Goal: Information Seeking & Learning: Find specific fact

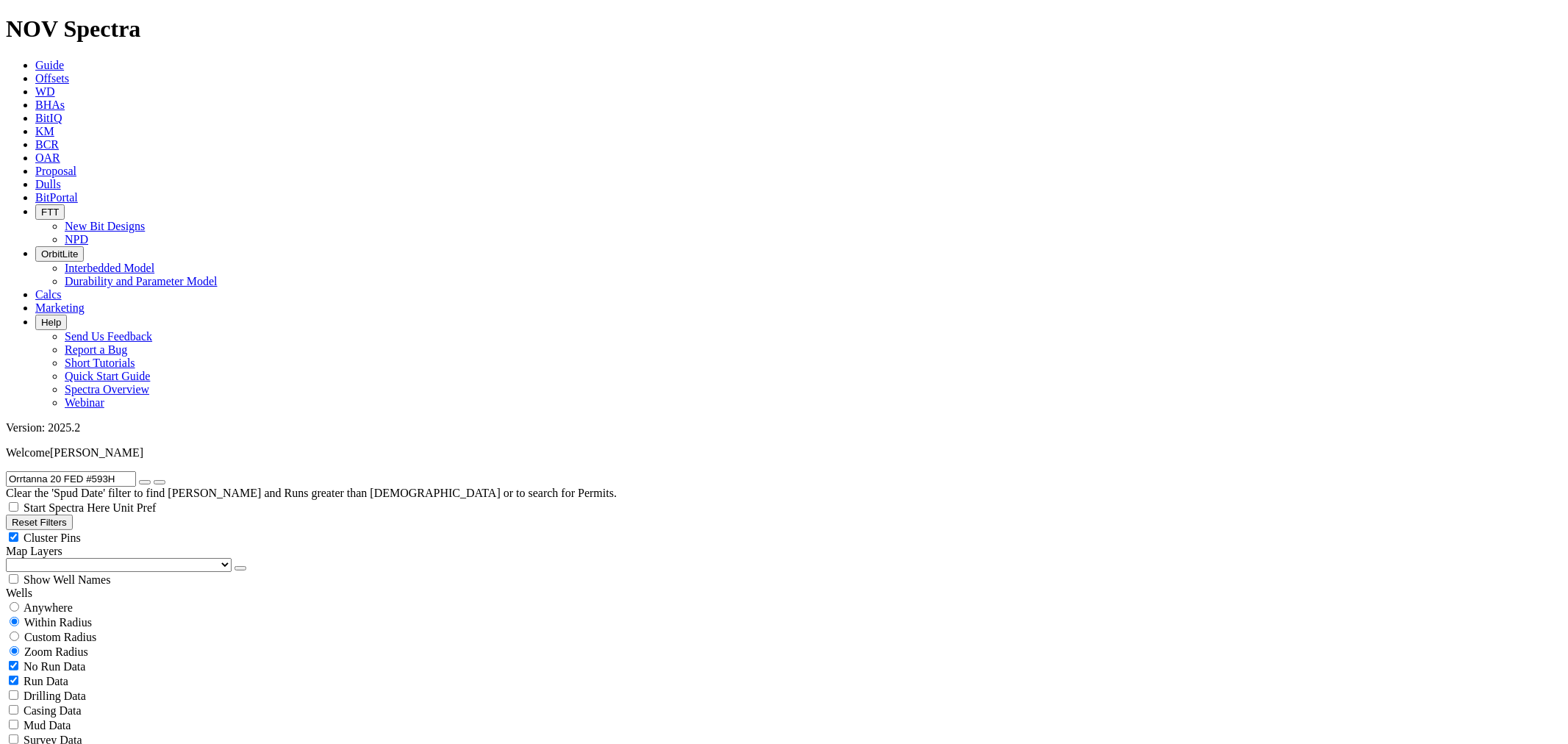
click at [151, 480] on button "button" at bounding box center [145, 482] width 12 height 4
click at [85, 471] on input "text" at bounding box center [71, 478] width 130 height 15
click at [84, 471] on input "text" at bounding box center [71, 478] width 130 height 15
type input "a318677"
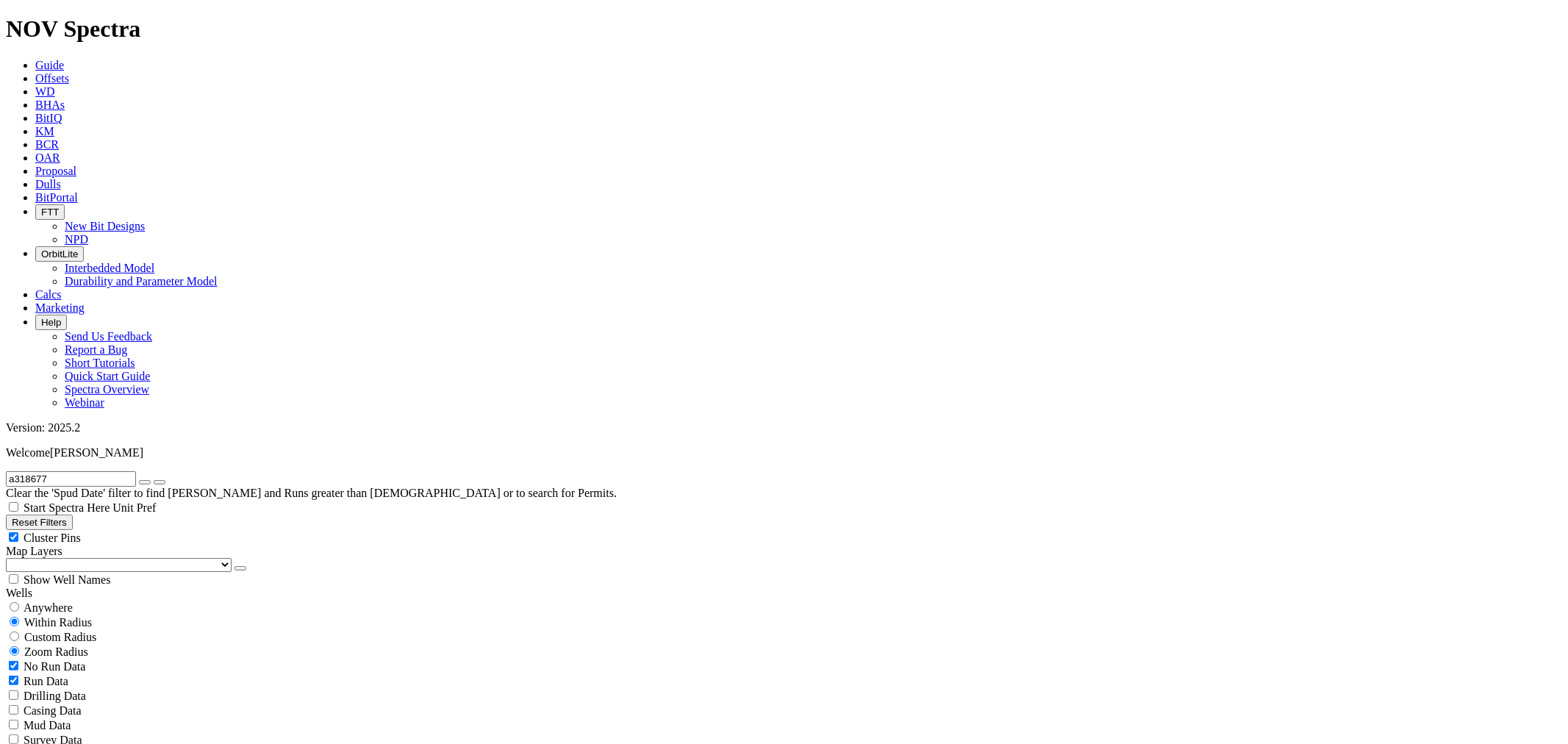
click at [96, 471] on input "a318677" at bounding box center [71, 478] width 130 height 15
paste input "DEEP ELEM 4 FED COM 510H"
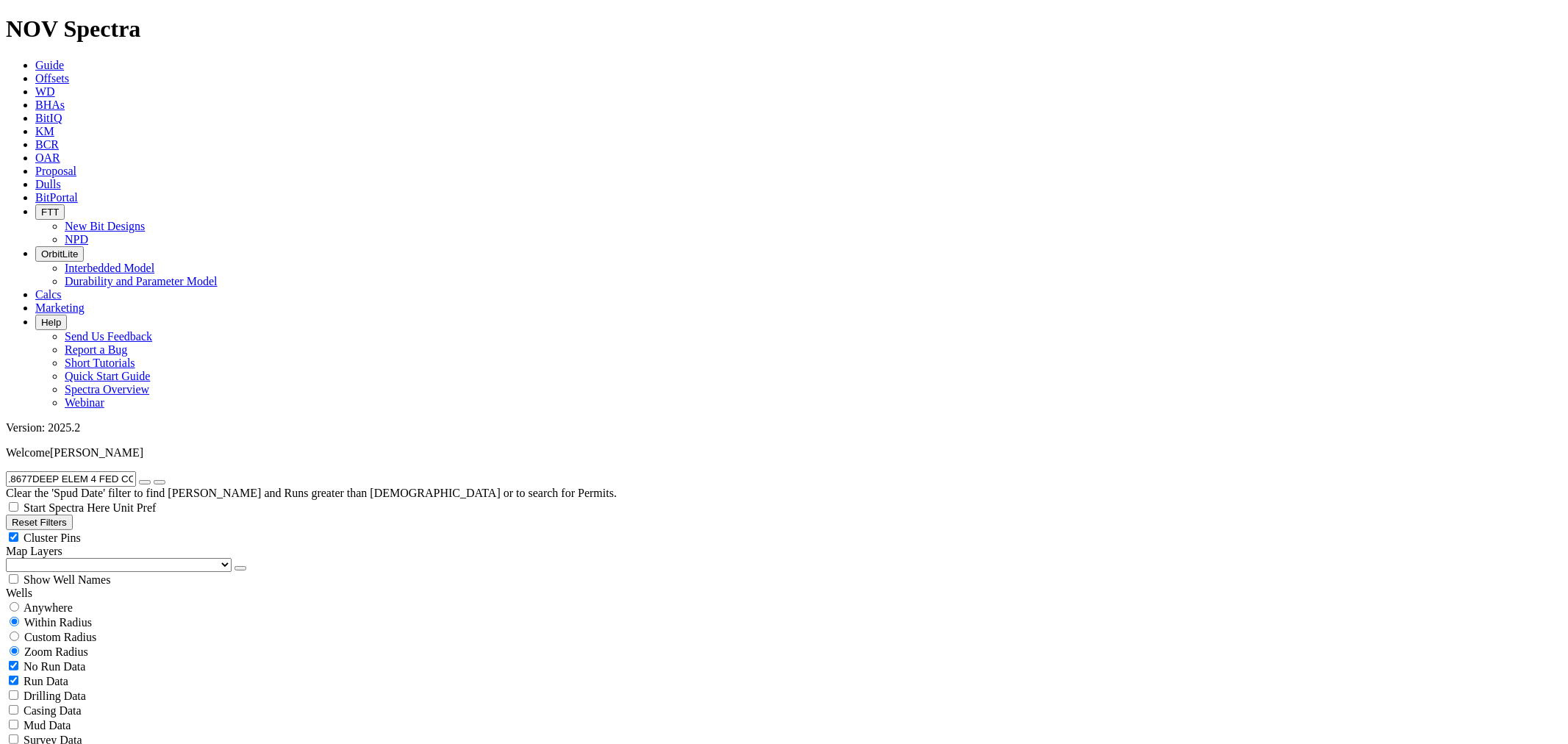
type input "a318677DEEP ELEM 4 FED COM 510H"
click at [151, 480] on button "button" at bounding box center [145, 482] width 12 height 4
click at [116, 471] on input "text" at bounding box center [71, 478] width 130 height 15
paste input "DEEP ELEM 4 FED COM 510H"
type input "DEEP ELEM 4 FED COM 510H"
